Goal: Communication & Community: Answer question/provide support

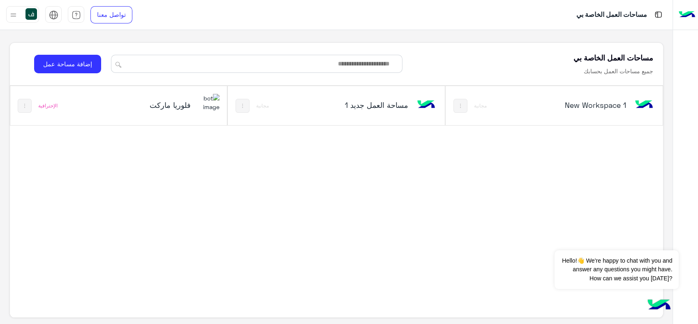
click at [179, 100] on h5 "فلوريا ماركت" at bounding box center [154, 105] width 72 height 10
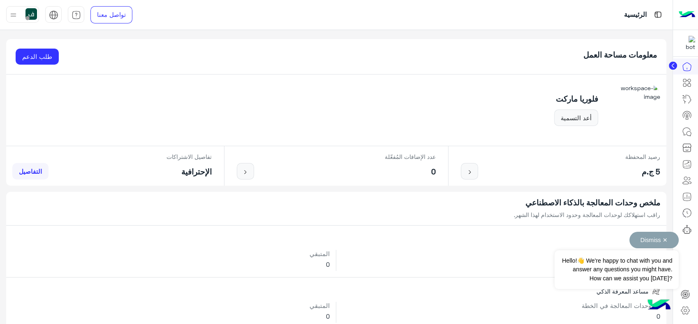
click at [665, 238] on button "Dismiss ✕" at bounding box center [654, 240] width 49 height 16
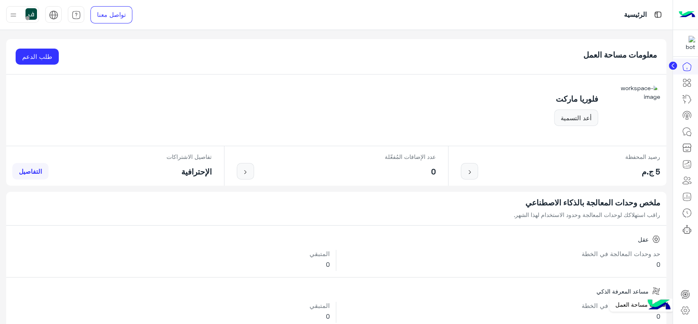
click at [684, 309] on icon at bounding box center [686, 310] width 10 height 10
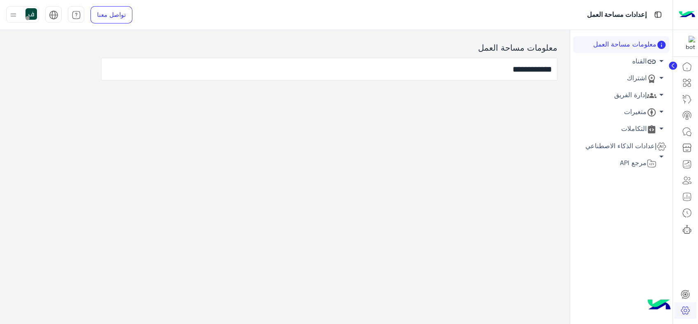
click at [638, 96] on link "إدارة الفريق arrow_drop_down" at bounding box center [621, 95] width 96 height 17
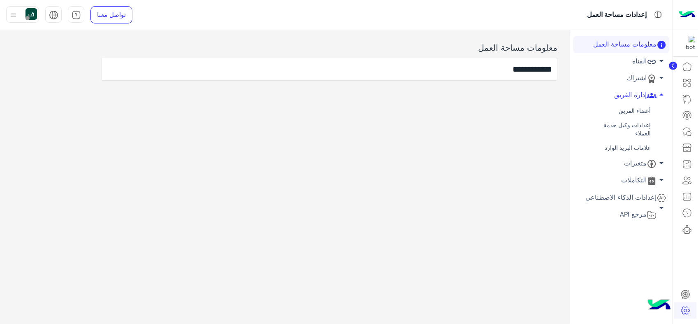
click at [634, 109] on link "أعضاء الفريق" at bounding box center [621, 111] width 96 height 14
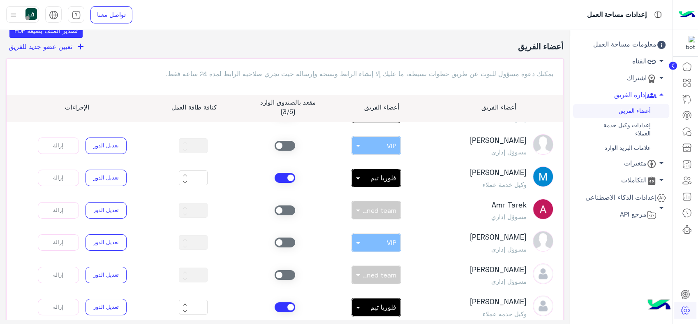
scroll to position [46, 0]
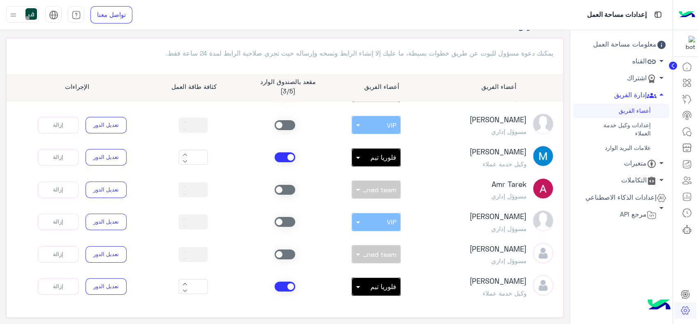
click at [286, 155] on span at bounding box center [285, 157] width 21 height 10
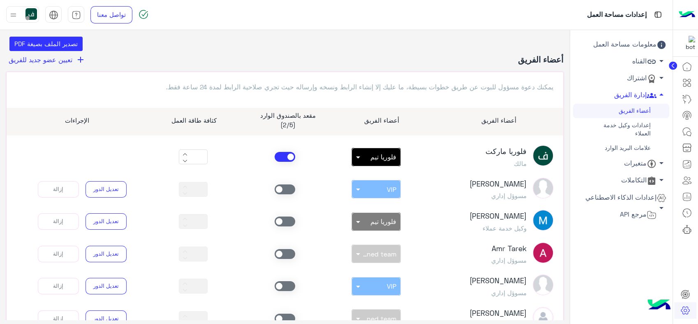
scroll to position [0, 0]
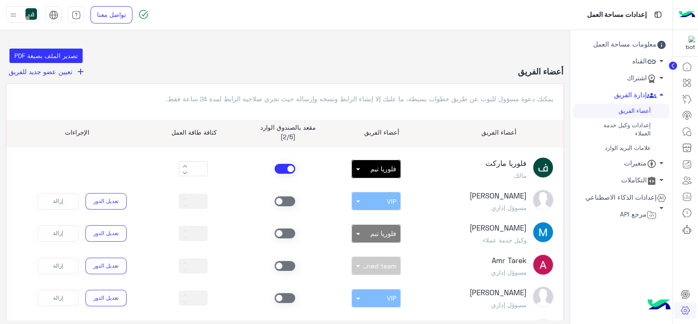
click at [287, 164] on span at bounding box center [285, 169] width 21 height 10
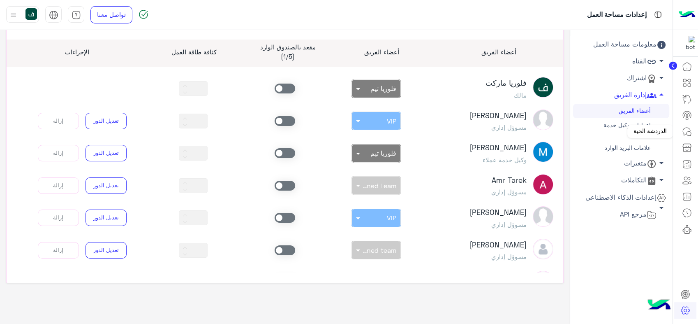
click at [688, 128] on icon at bounding box center [687, 132] width 10 height 10
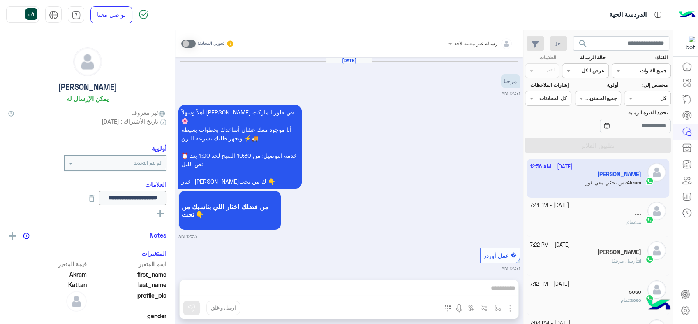
scroll to position [816, 0]
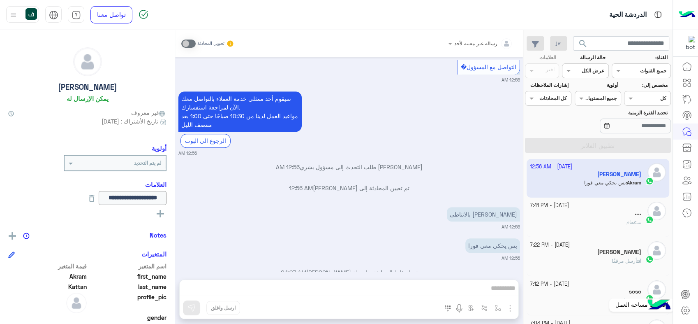
click at [683, 310] on icon at bounding box center [686, 310] width 10 height 10
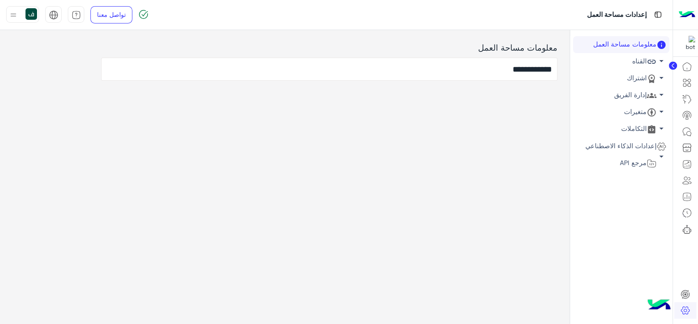
click at [651, 91] on icon at bounding box center [652, 95] width 10 height 10
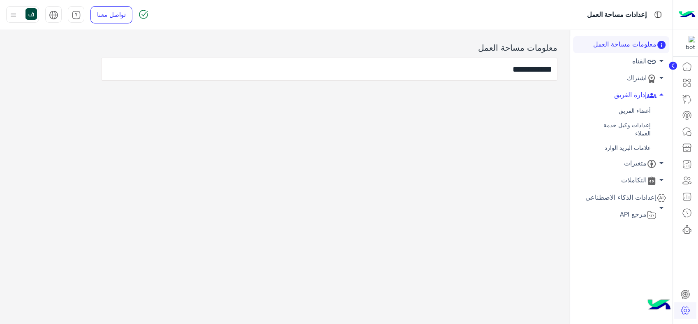
click at [632, 109] on link "أعضاء الفريق" at bounding box center [621, 111] width 96 height 14
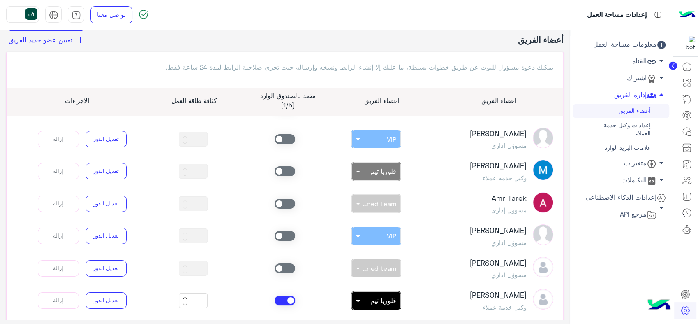
scroll to position [80, 0]
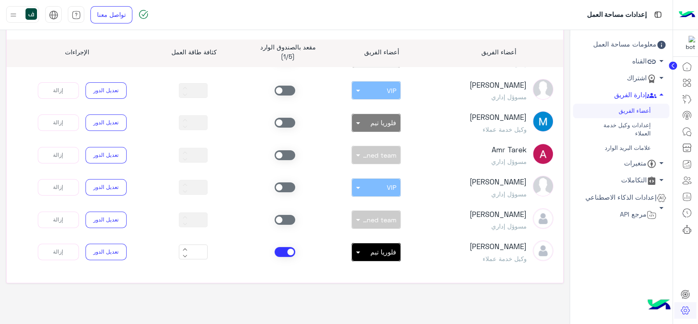
click at [186, 246] on button at bounding box center [185, 247] width 10 height 7
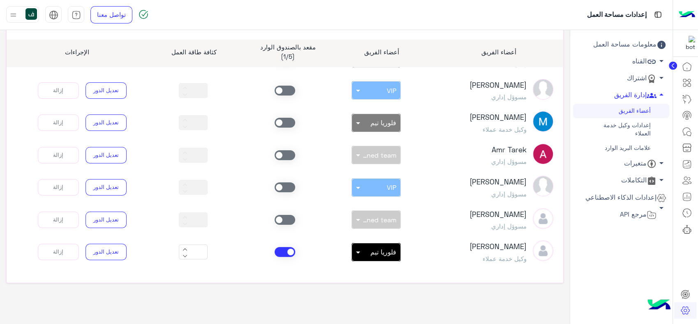
type input "**"
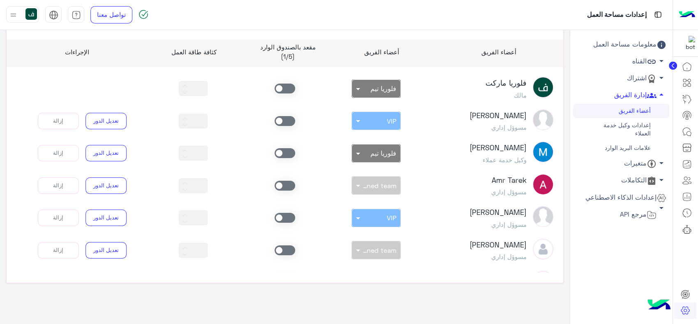
scroll to position [0, 0]
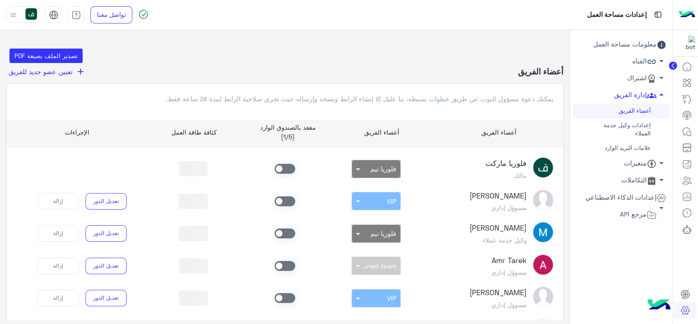
click at [624, 130] on link "إعدادات وكيل خدمة العملاء" at bounding box center [621, 129] width 96 height 23
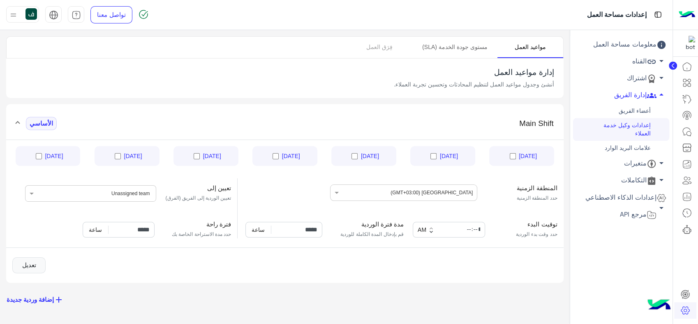
click at [472, 50] on link "مستوى جودة الخدمة (SLA)" at bounding box center [454, 47] width 85 height 21
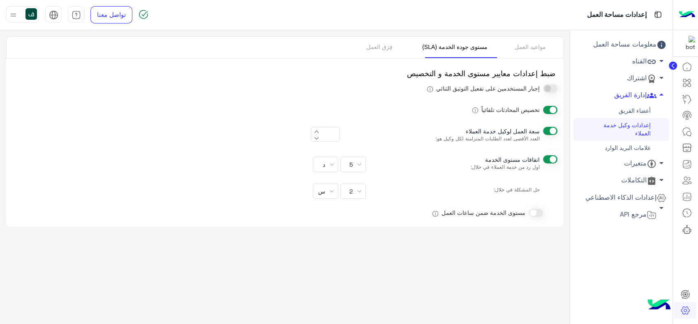
click at [316, 128] on button at bounding box center [317, 129] width 10 height 7
click at [316, 127] on button at bounding box center [317, 129] width 10 height 7
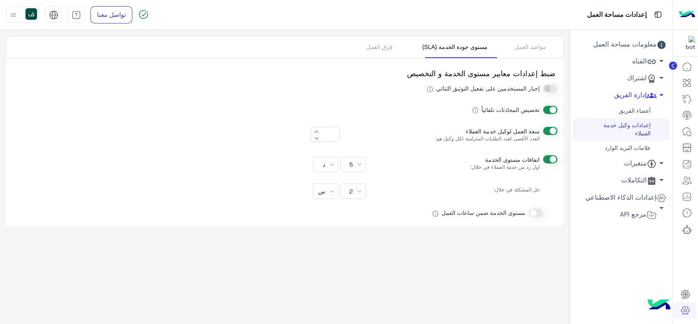
type input "**"
click at [359, 165] on div "5" at bounding box center [353, 164] width 19 height 7
click at [403, 153] on div at bounding box center [349, 162] width 698 height 324
click at [353, 192] on div "2" at bounding box center [353, 191] width 19 height 7
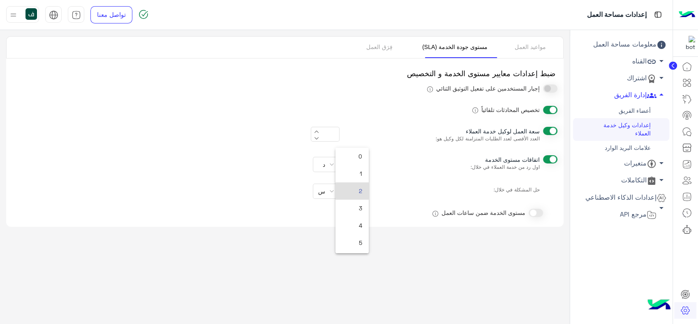
click at [398, 183] on div at bounding box center [349, 162] width 698 height 324
click at [400, 48] on link "فِرَق العمل" at bounding box center [380, 47] width 66 height 21
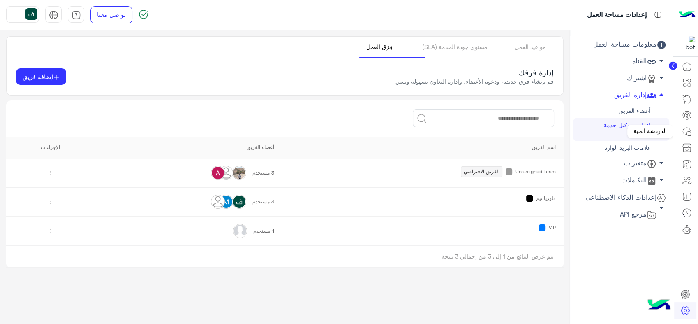
click at [683, 130] on icon at bounding box center [687, 132] width 10 height 10
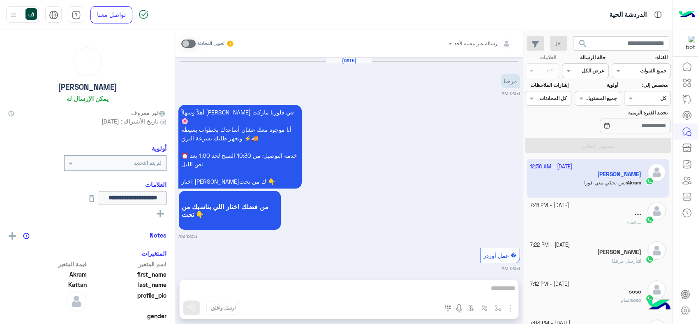
scroll to position [816, 0]
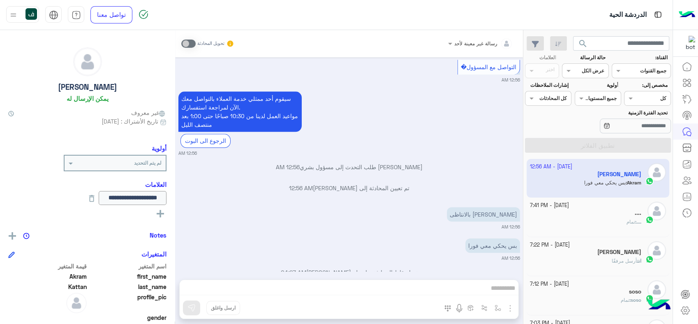
click at [583, 69] on div at bounding box center [586, 70] width 46 height 8
click at [580, 127] on div "غير مقروءة" at bounding box center [585, 132] width 46 height 15
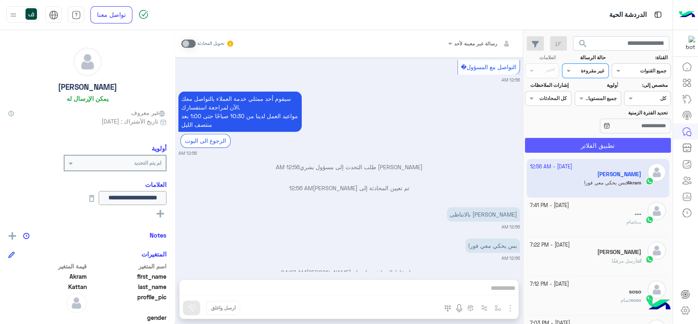
click at [574, 143] on button "تطبيق الفلاتر" at bounding box center [598, 145] width 146 height 15
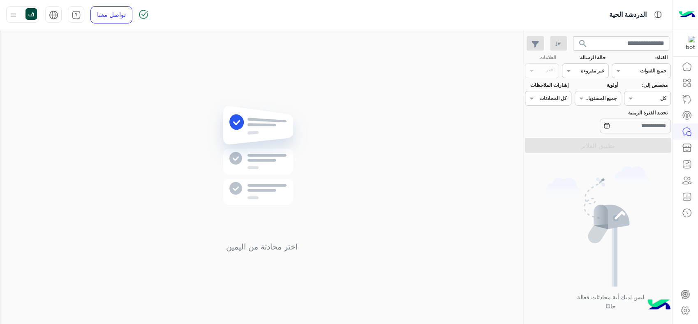
click at [581, 70] on div at bounding box center [586, 70] width 46 height 8
click at [583, 115] on div "مغلقة" at bounding box center [585, 117] width 46 height 15
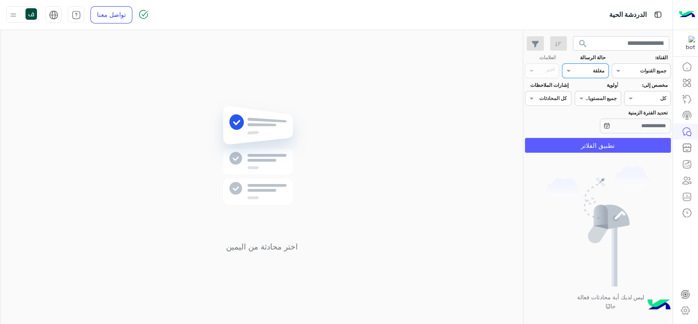
click at [583, 141] on button "تطبيق الفلاتر" at bounding box center [598, 145] width 146 height 15
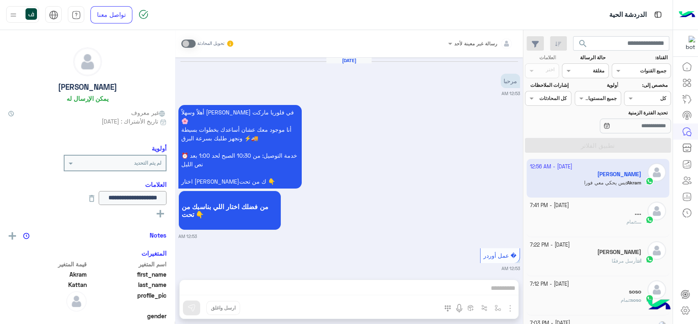
click at [579, 72] on div at bounding box center [586, 70] width 46 height 8
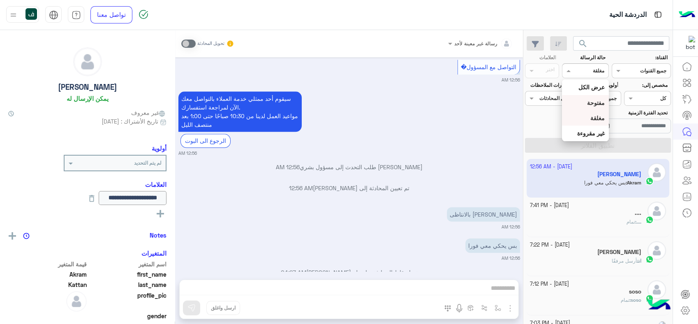
click at [582, 103] on div "مفتوحة" at bounding box center [585, 102] width 46 height 15
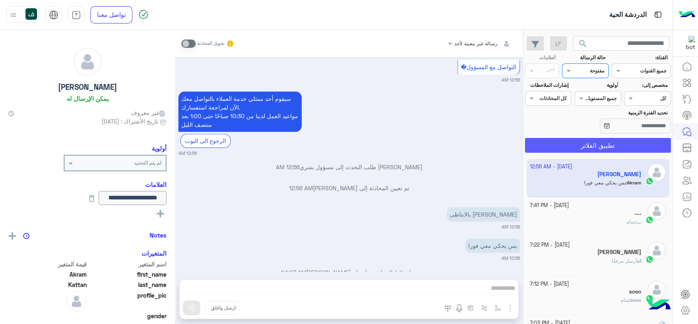
click at [590, 149] on button "تطبيق الفلاتر" at bounding box center [598, 145] width 146 height 15
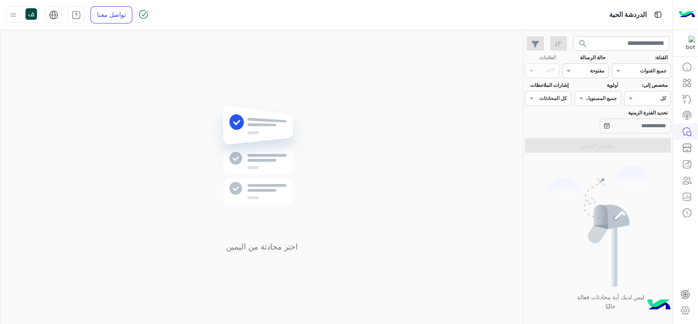
click at [590, 74] on div "مفتوحة" at bounding box center [597, 70] width 14 height 7
click at [595, 92] on div "عرض الكل" at bounding box center [585, 86] width 46 height 15
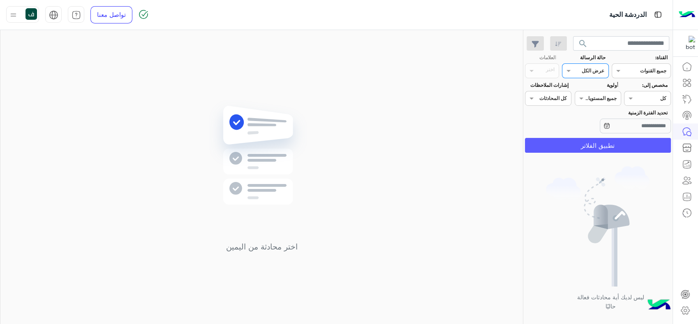
click at [595, 145] on button "تطبيق الفلاتر" at bounding box center [598, 145] width 146 height 15
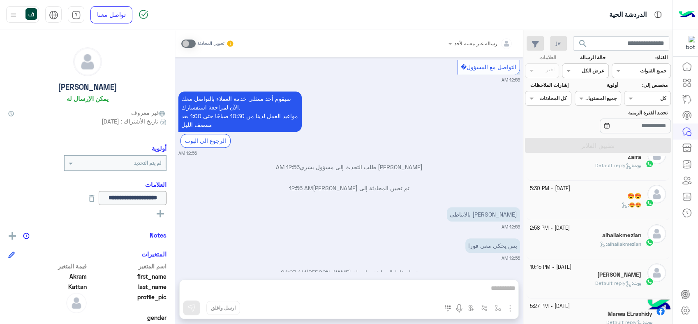
scroll to position [695, 0]
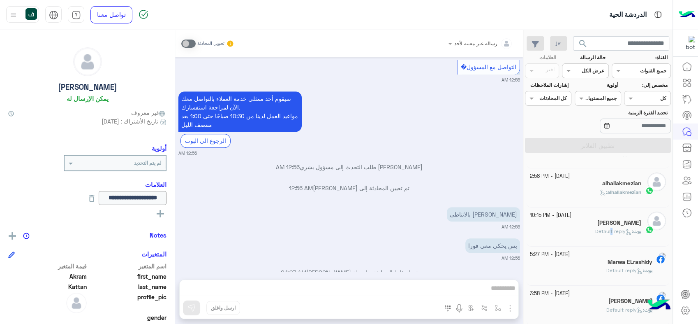
drag, startPoint x: 590, startPoint y: 229, endPoint x: 606, endPoint y: 227, distance: 16.2
click at [606, 227] on p "[PERSON_NAME] : Default reply" at bounding box center [618, 230] width 46 height 7
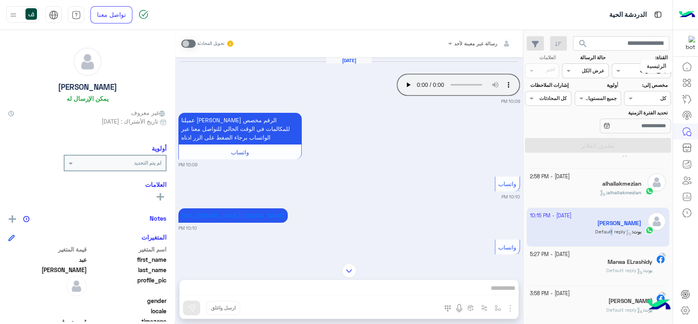
click at [688, 64] on icon at bounding box center [687, 67] width 10 height 10
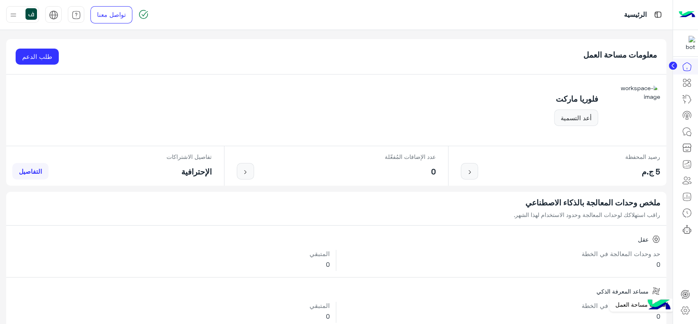
click at [688, 311] on icon at bounding box center [686, 310] width 10 height 10
click at [687, 313] on icon at bounding box center [686, 310] width 10 height 10
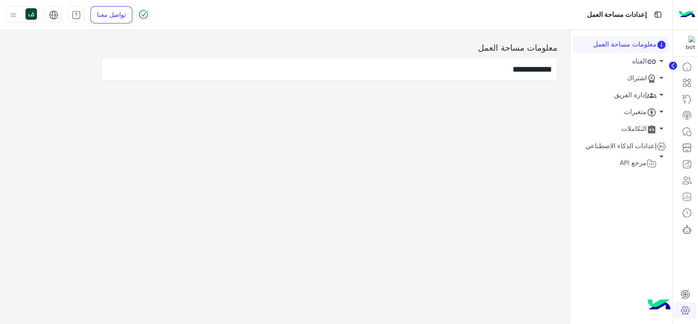
click at [652, 95] on icon at bounding box center [652, 95] width 10 height 10
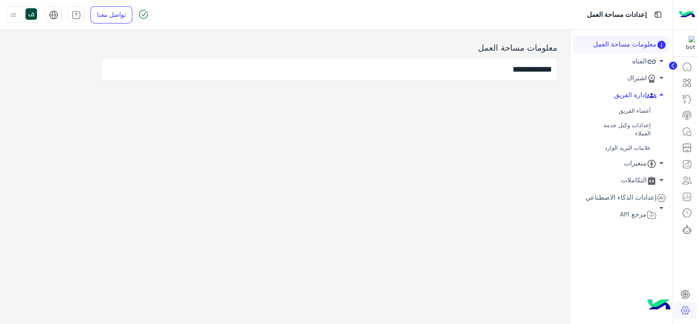
click at [638, 113] on link "أعضاء الفريق" at bounding box center [621, 111] width 96 height 14
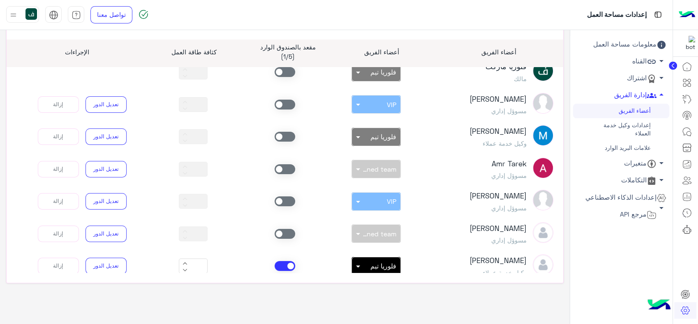
scroll to position [30, 0]
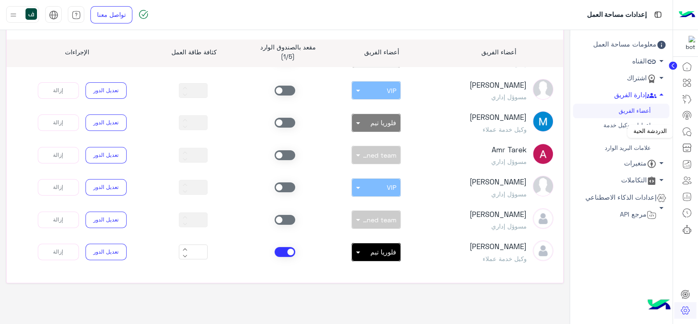
click at [686, 137] on link at bounding box center [687, 131] width 22 height 16
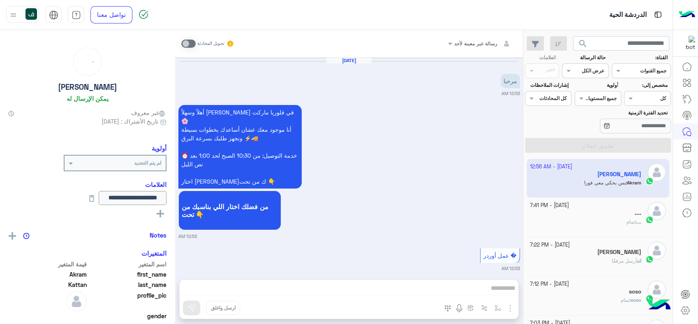
scroll to position [816, 0]
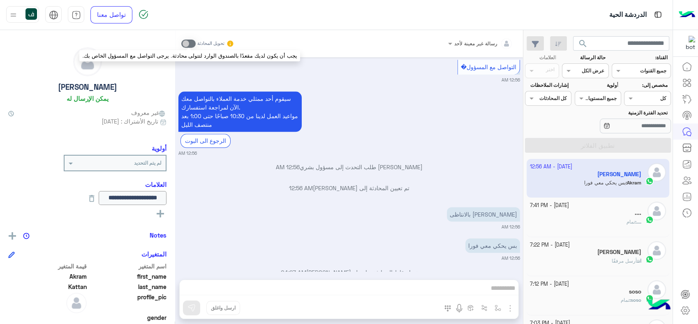
click at [187, 44] on span at bounding box center [188, 43] width 14 height 8
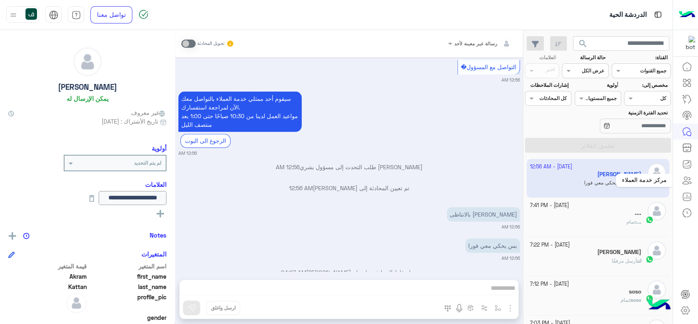
click at [693, 179] on link at bounding box center [687, 180] width 22 height 16
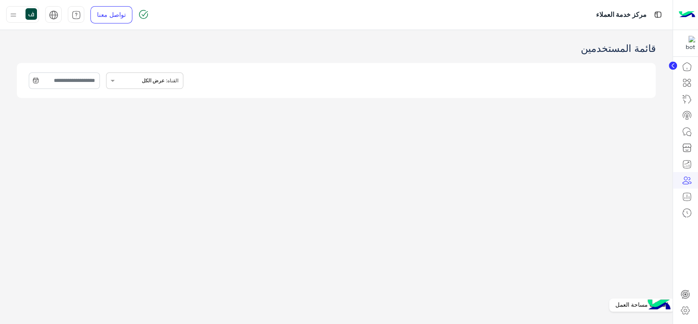
click at [683, 308] on icon at bounding box center [685, 310] width 8 height 8
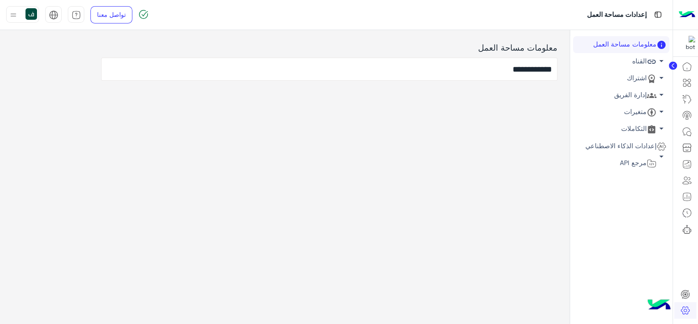
click at [630, 97] on link "إدارة الفريق arrow_drop_down" at bounding box center [621, 95] width 96 height 17
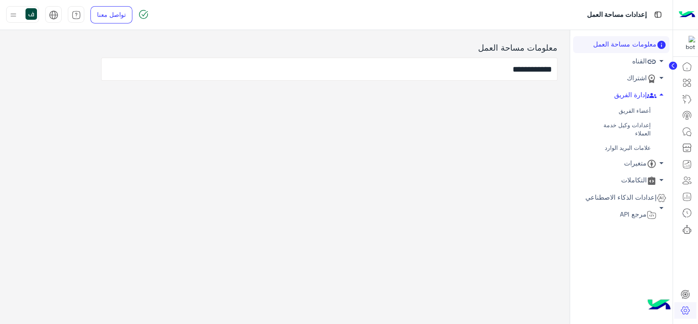
click at [622, 109] on link "أعضاء الفريق" at bounding box center [621, 111] width 96 height 14
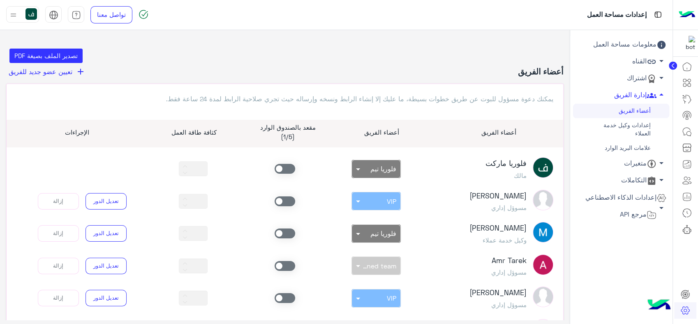
click at [51, 66] on button "add تعيين عضو جديد للفريق" at bounding box center [47, 71] width 82 height 11
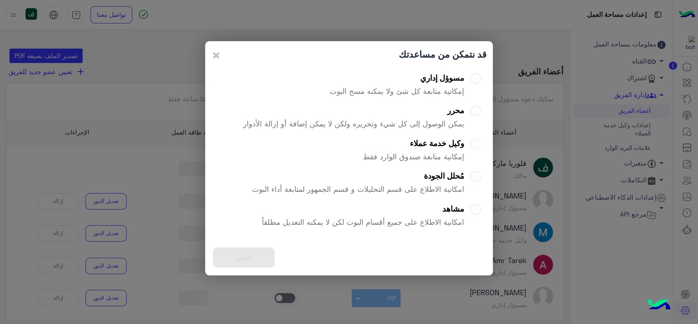
click at [440, 119] on p "يمكن الوصول إلى كل شيء وتحريره ولكن لا يمكن إضافة أو إزالة الأدوار" at bounding box center [353, 123] width 221 height 11
click at [434, 150] on div "وكيل خدمة عملاء إمكانية متابعة صندوق الوارد فقط" at bounding box center [413, 154] width 101 height 30
click at [257, 259] on button "التالي" at bounding box center [244, 257] width 62 height 20
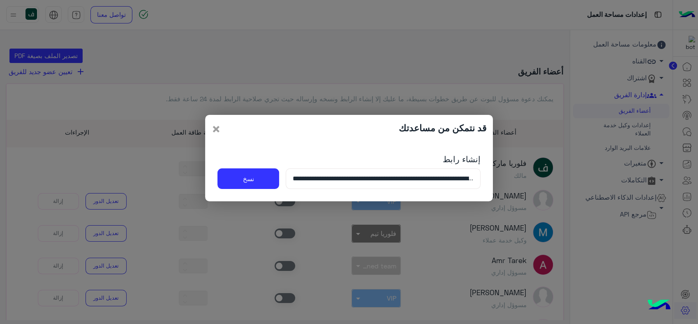
click at [215, 130] on span "×" at bounding box center [216, 128] width 10 height 19
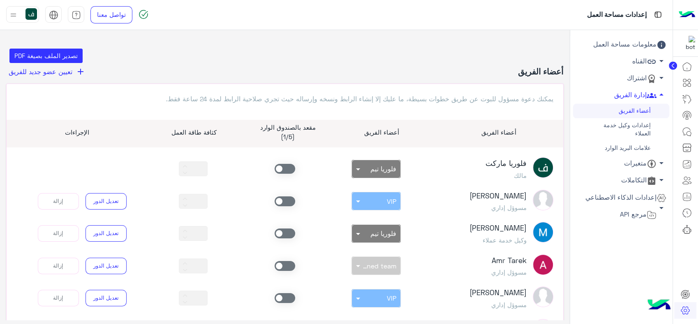
click at [290, 170] on span at bounding box center [285, 169] width 21 height 10
click at [688, 129] on icon at bounding box center [687, 132] width 10 height 10
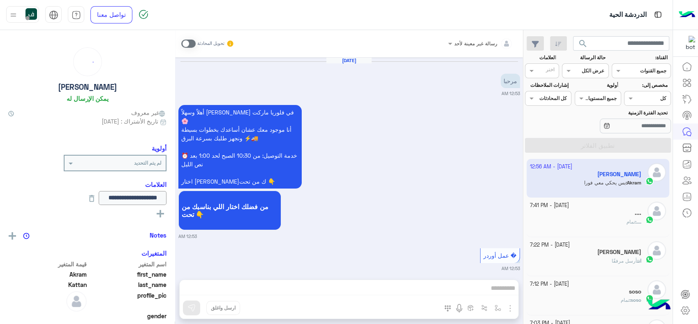
scroll to position [816, 0]
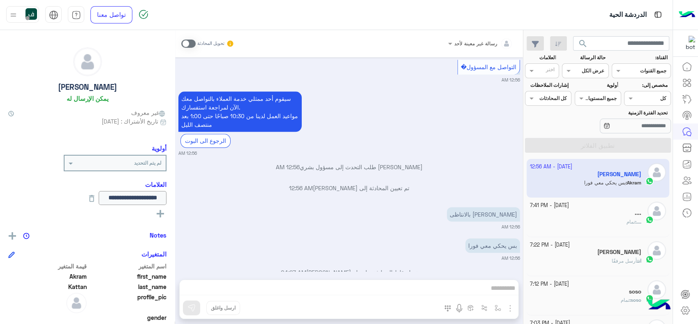
click at [193, 44] on span at bounding box center [188, 43] width 14 height 8
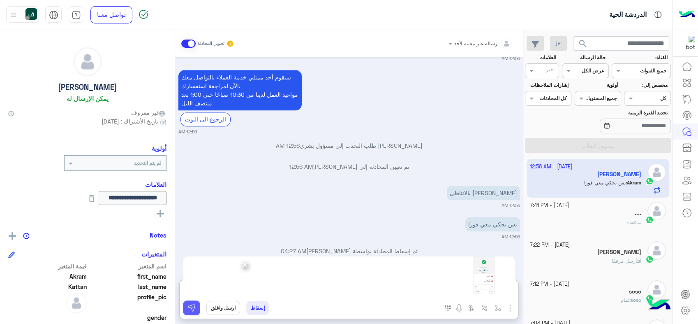
click at [194, 303] on img at bounding box center [192, 307] width 8 height 8
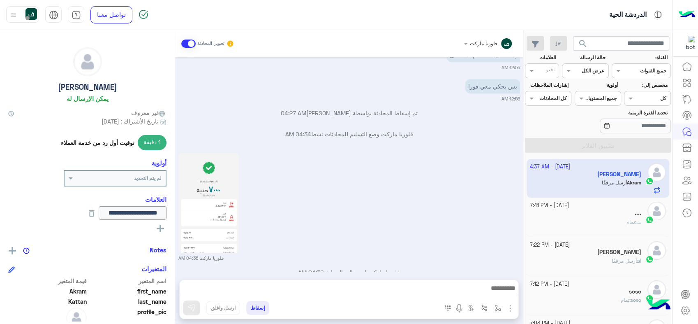
scroll to position [1096, 0]
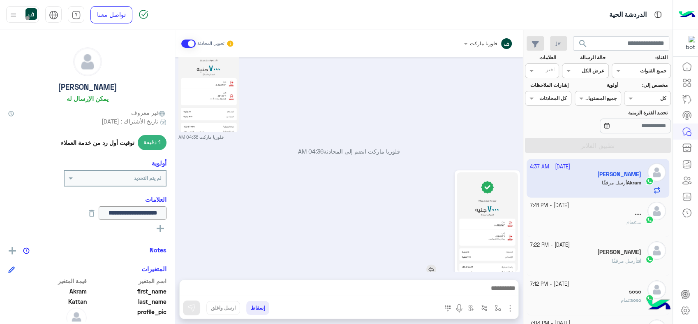
click at [486, 214] on img at bounding box center [487, 222] width 61 height 100
click at [509, 306] on img "button" at bounding box center [510, 308] width 10 height 10
click at [510, 306] on img "button" at bounding box center [510, 308] width 10 height 10
click at [496, 308] on img "button" at bounding box center [498, 307] width 7 height 7
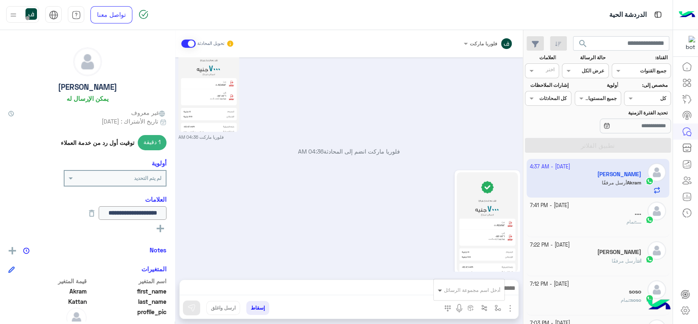
click at [441, 294] on span at bounding box center [439, 289] width 10 height 9
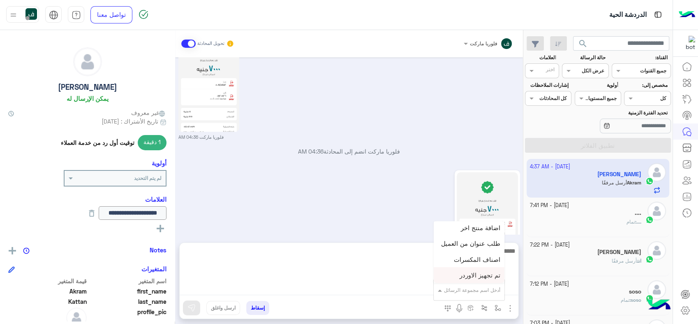
click at [379, 290] on textarea at bounding box center [349, 270] width 339 height 49
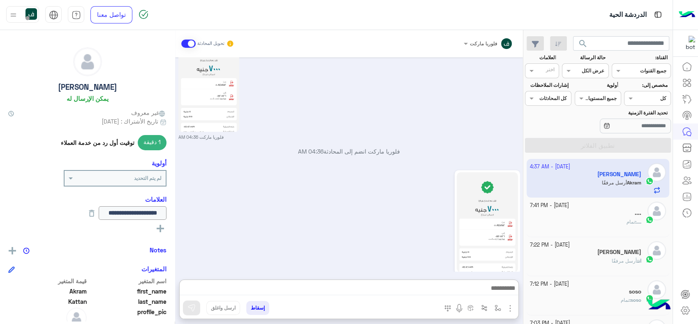
click at [514, 308] on img "button" at bounding box center [510, 308] width 10 height 10
click at [390, 253] on div "04:37 AM" at bounding box center [349, 225] width 342 height 115
click at [575, 73] on div at bounding box center [586, 70] width 46 height 8
click at [579, 99] on div "مفتوحة" at bounding box center [585, 102] width 46 height 15
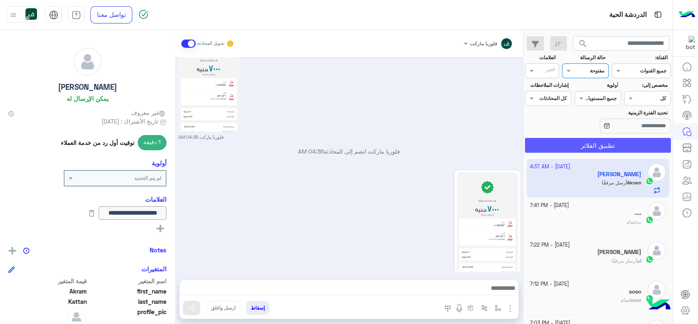
click at [591, 140] on button "تطبيق الفلاتر" at bounding box center [598, 145] width 146 height 15
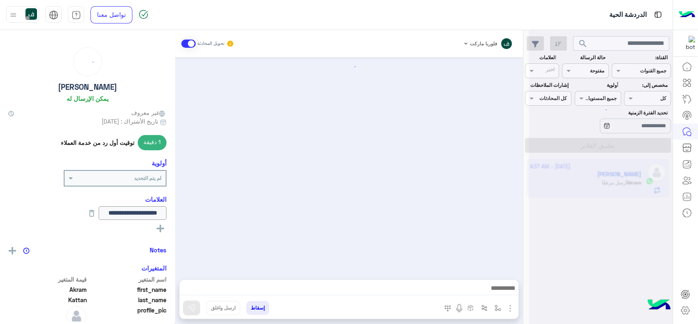
scroll to position [773, 0]
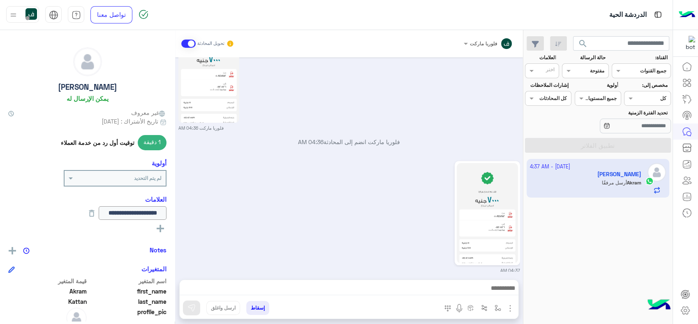
click at [257, 308] on button "إسقاط" at bounding box center [257, 308] width 23 height 14
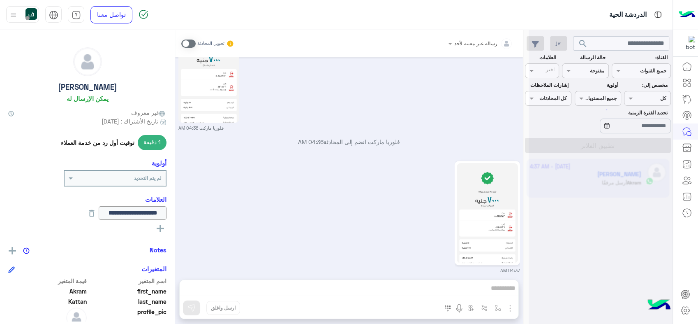
scroll to position [794, 0]
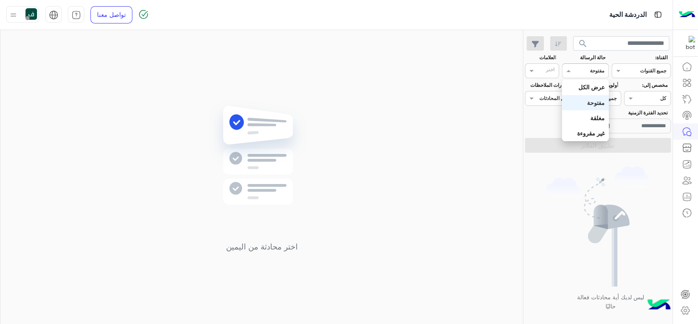
click at [576, 69] on div at bounding box center [586, 70] width 46 height 8
click at [587, 81] on div "عرض الكل" at bounding box center [585, 86] width 46 height 15
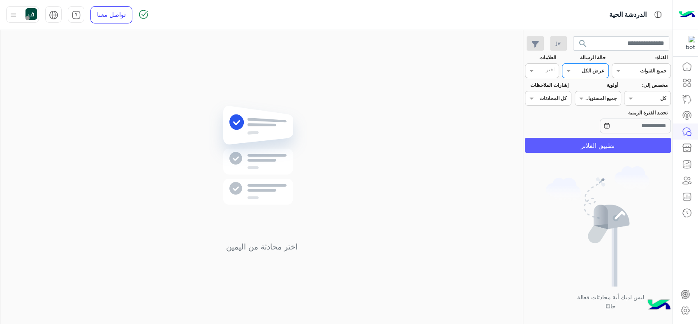
click at [608, 145] on button "تطبيق الفلاتر" at bounding box center [598, 145] width 146 height 15
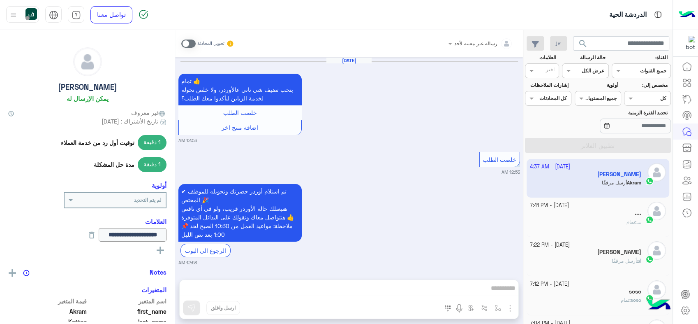
scroll to position [762, 0]
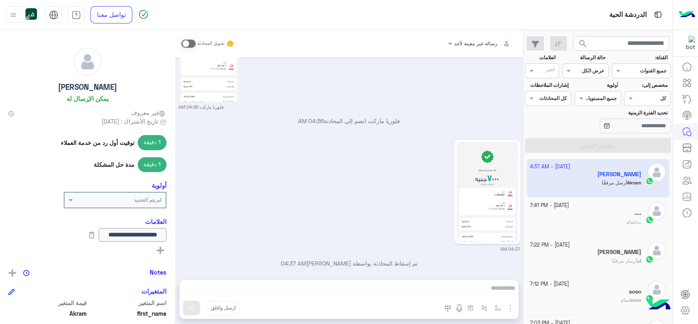
click at [402, 294] on div "رسالة غير معينة لأحد تحويل المحادثة [DATE] تمام 👍 بتحب تضيف شي تاني عالأوردر، و…" at bounding box center [349, 178] width 348 height 297
click at [386, 276] on div "رسالة غير معينة لأحد تحويل المحادثة [DATE] تمام 👍 بتحب تضيف شي تاني عالأوردر، و…" at bounding box center [349, 178] width 348 height 297
click at [390, 283] on div "رسالة غير معينة لأحد تحويل المحادثة [DATE] تمام 👍 بتحب تضيف شي تاني عالأوردر، و…" at bounding box center [349, 178] width 348 height 297
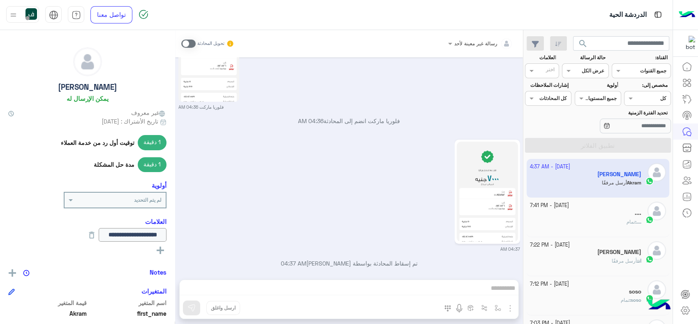
drag, startPoint x: 390, startPoint y: 283, endPoint x: 413, endPoint y: 285, distance: 22.7
click at [413, 285] on div "رسالة غير معينة لأحد تحويل المحادثة [DATE] تمام 👍 بتحب تضيف شي تاني عالأوردر، و…" at bounding box center [349, 178] width 348 height 297
click at [188, 44] on span at bounding box center [188, 43] width 14 height 8
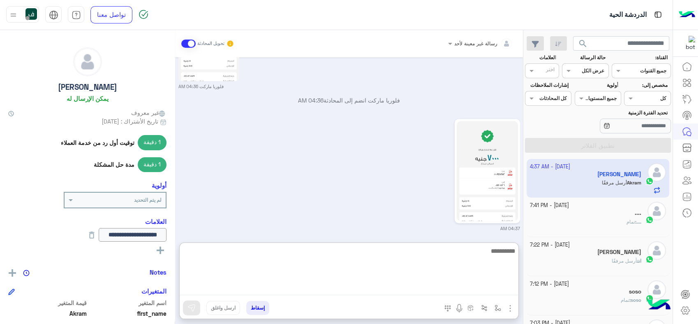
click at [441, 291] on textarea at bounding box center [349, 270] width 339 height 49
type textarea "*"
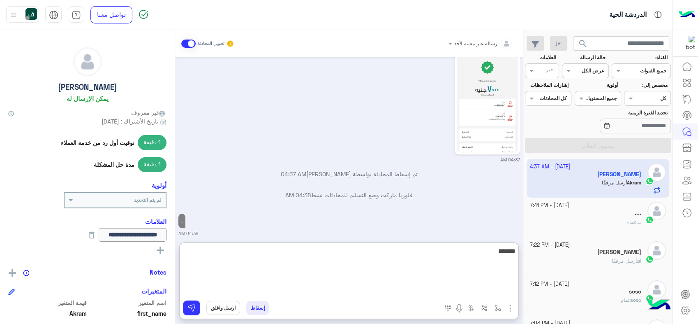
type textarea "********"
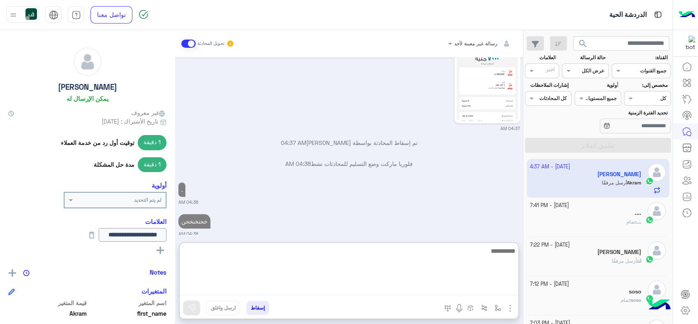
type textarea "*"
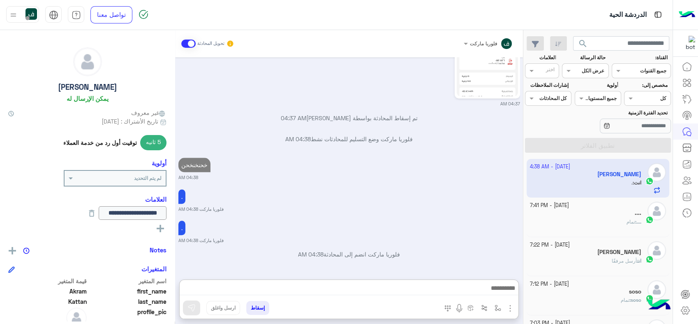
click at [259, 304] on button "إسقاط" at bounding box center [257, 308] width 23 height 14
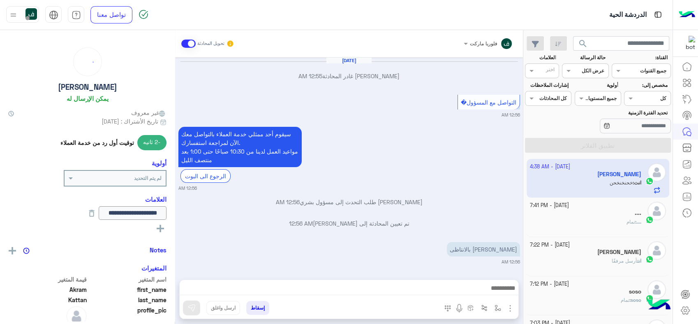
scroll to position [586, 0]
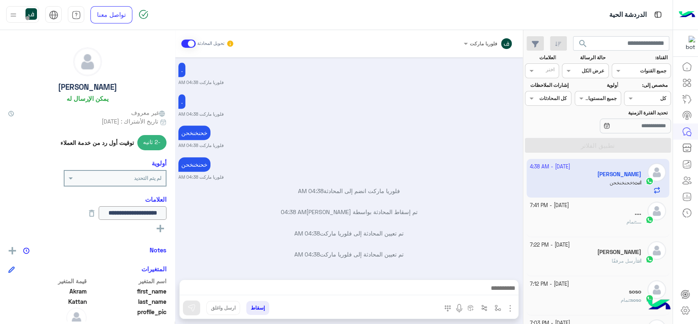
click at [259, 307] on button "إسقاط" at bounding box center [257, 308] width 23 height 14
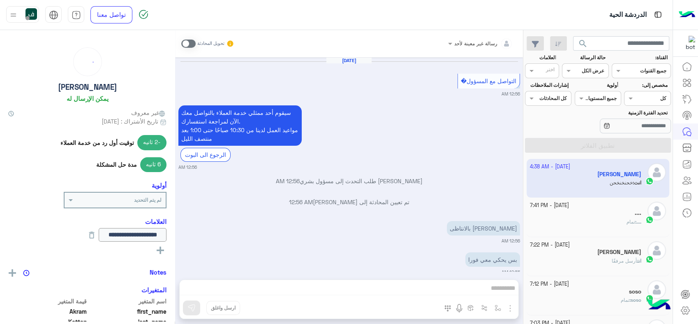
scroll to position [533, 0]
